Goal: Information Seeking & Learning: Stay updated

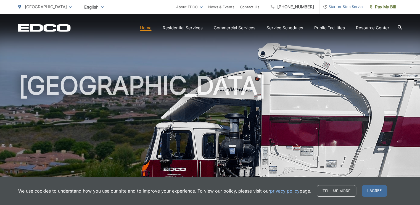
click at [70, 6] on span at bounding box center [70, 7] width 3 height 7
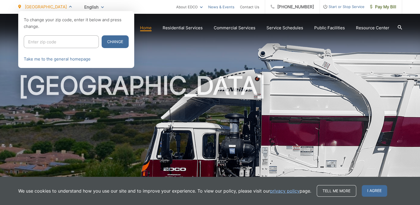
click at [225, 8] on link "News & Events" at bounding box center [221, 7] width 26 height 7
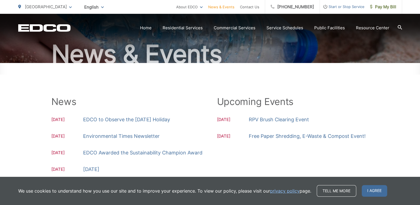
scroll to position [50, 0]
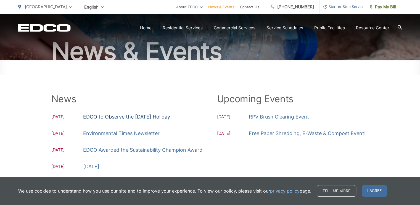
click at [165, 118] on link "EDCO to Observe the [DATE] Holiday" at bounding box center [126, 117] width 87 height 8
